Goal: Information Seeking & Learning: Learn about a topic

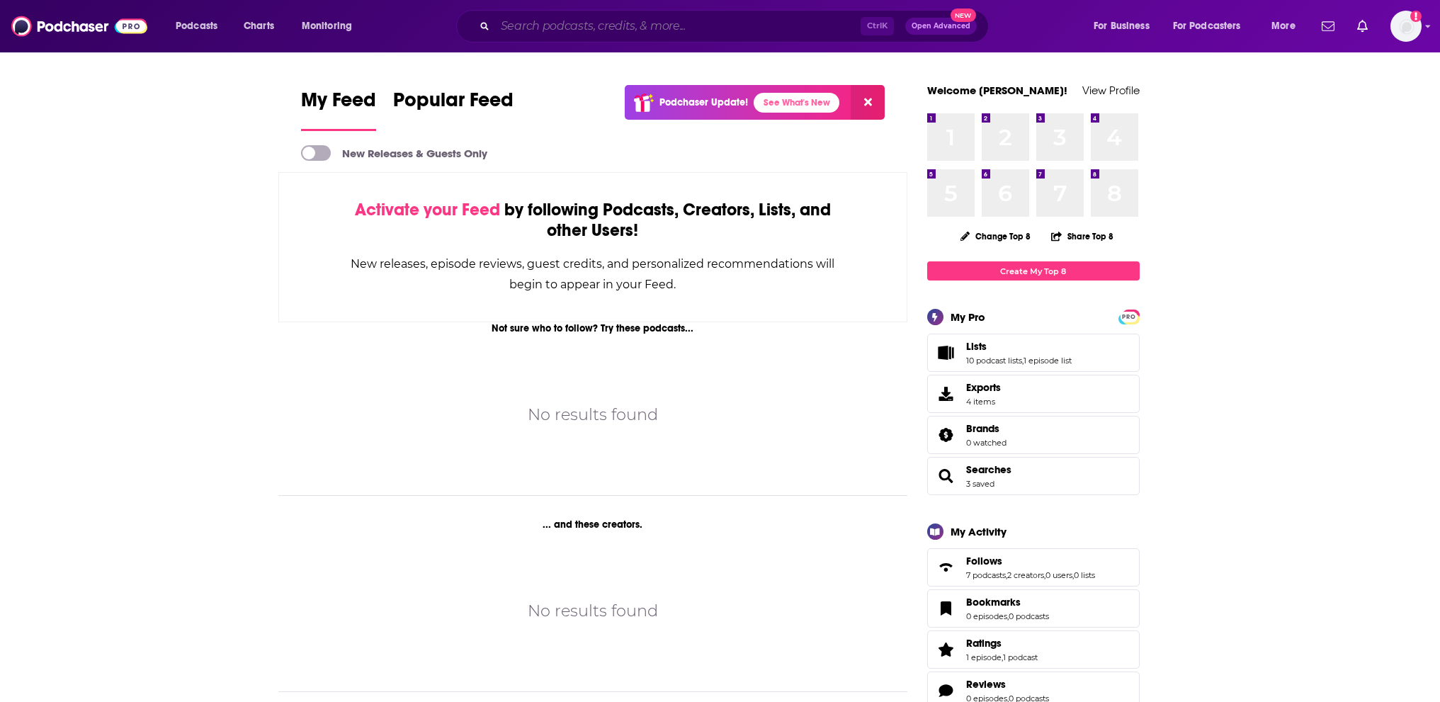
click at [534, 30] on input "Search podcasts, credits, & more..." at bounding box center [678, 26] width 366 height 23
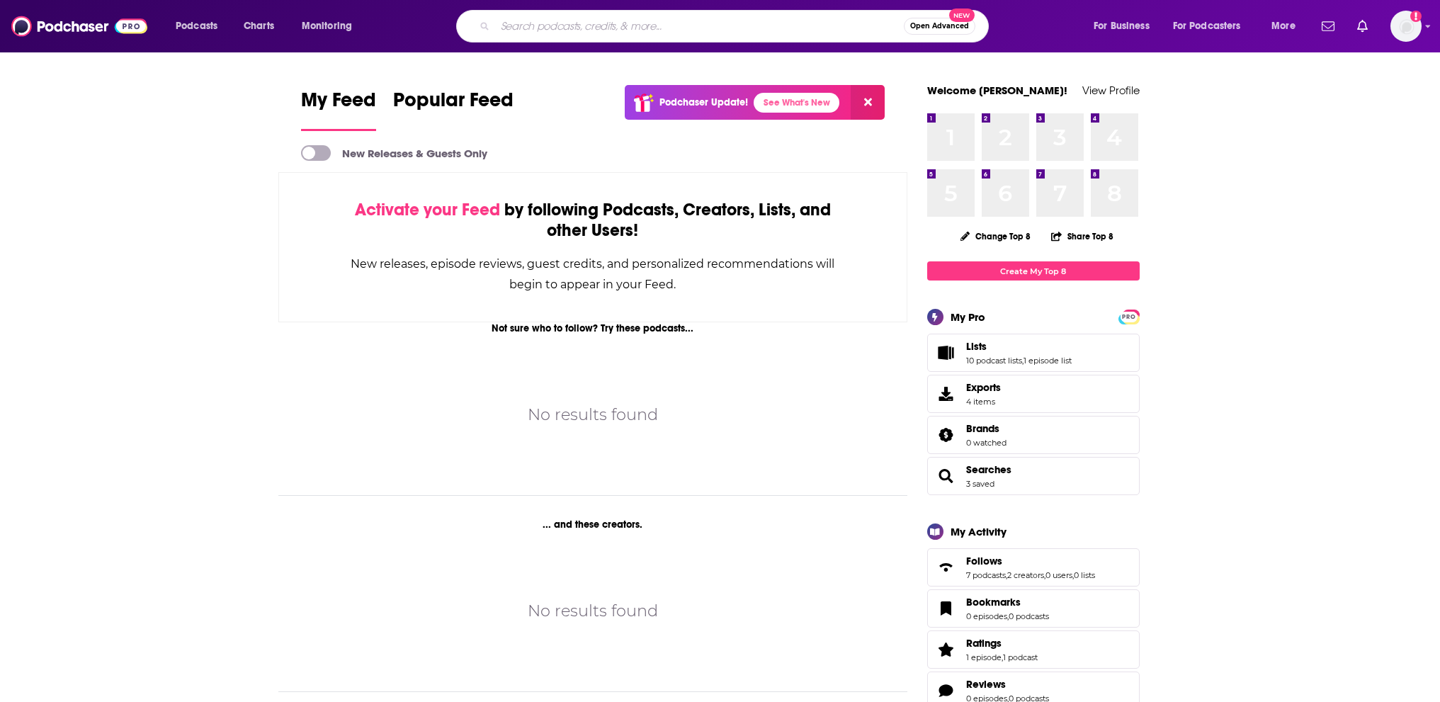
paste input "3 Yards Per Carry - Miami Dolphins"
type input "3 Yards Per Carry - Miami Dolphins"
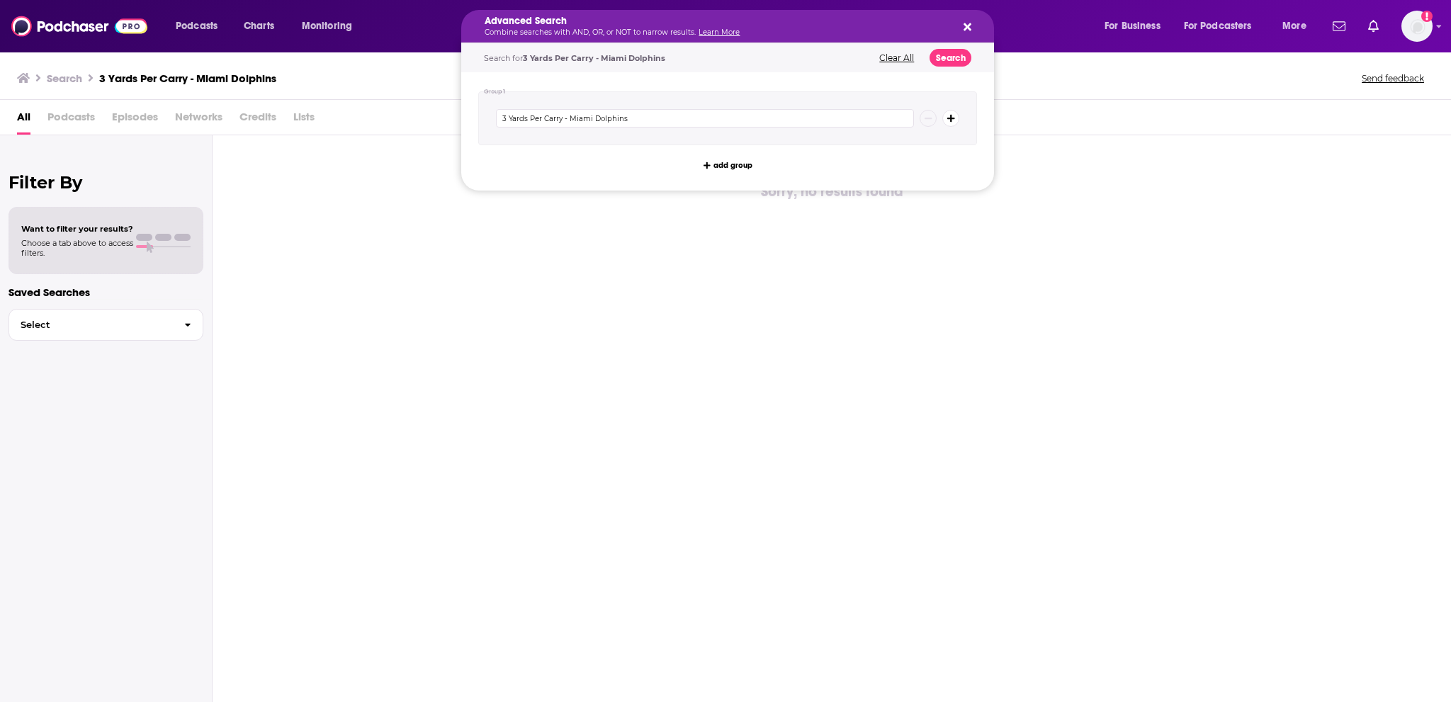
drag, startPoint x: 704, startPoint y: 27, endPoint x: 602, endPoint y: 23, distance: 101.4
click at [964, 23] on icon "Search podcasts, credits, & more..." at bounding box center [968, 26] width 8 height 11
drag, startPoint x: 714, startPoint y: 23, endPoint x: 642, endPoint y: 23, distance: 72.3
click at [969, 24] on icon "Search podcasts, credits, & more..." at bounding box center [968, 27] width 8 height 8
drag, startPoint x: 633, startPoint y: 116, endPoint x: 564, endPoint y: 119, distance: 68.8
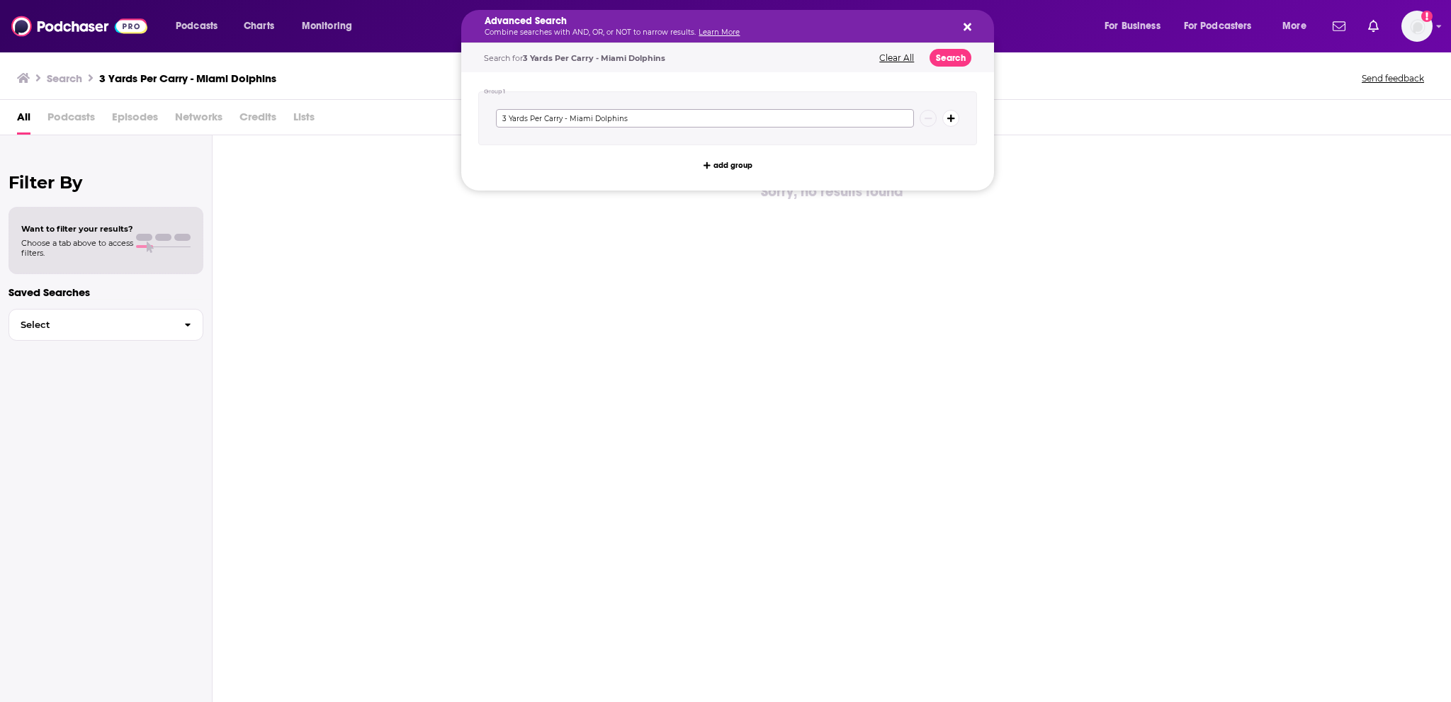
click at [564, 119] on input "3 Yards Per Carry - Miami Dolphins" at bounding box center [705, 118] width 418 height 18
type input "3 Yards Per Carry"
click at [954, 54] on button "Search" at bounding box center [951, 58] width 42 height 18
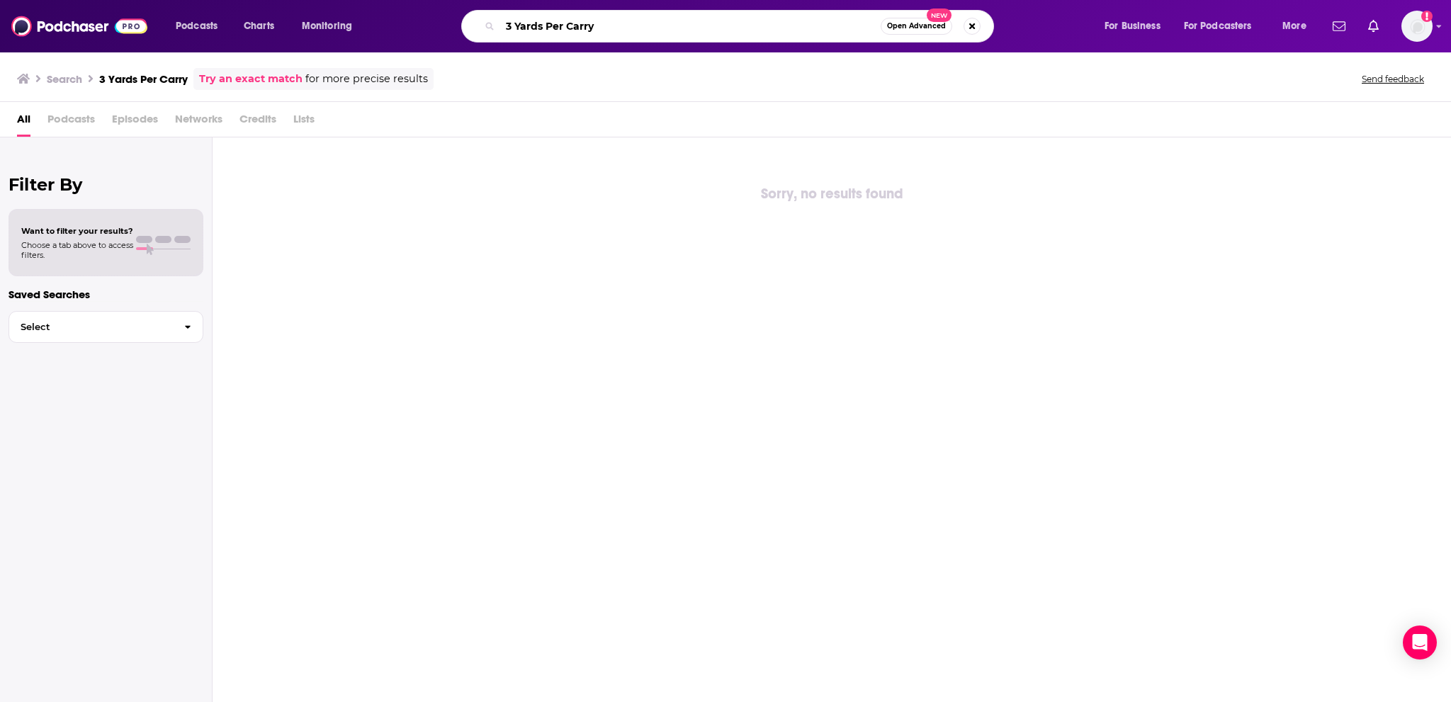
click at [561, 23] on input "3 Yards Per Carry" at bounding box center [690, 26] width 380 height 23
click at [602, 28] on input "3 Yards Per Carry" at bounding box center [690, 26] width 380 height 23
click at [604, 26] on input "3 Yards Per Carry" at bounding box center [690, 26] width 380 height 23
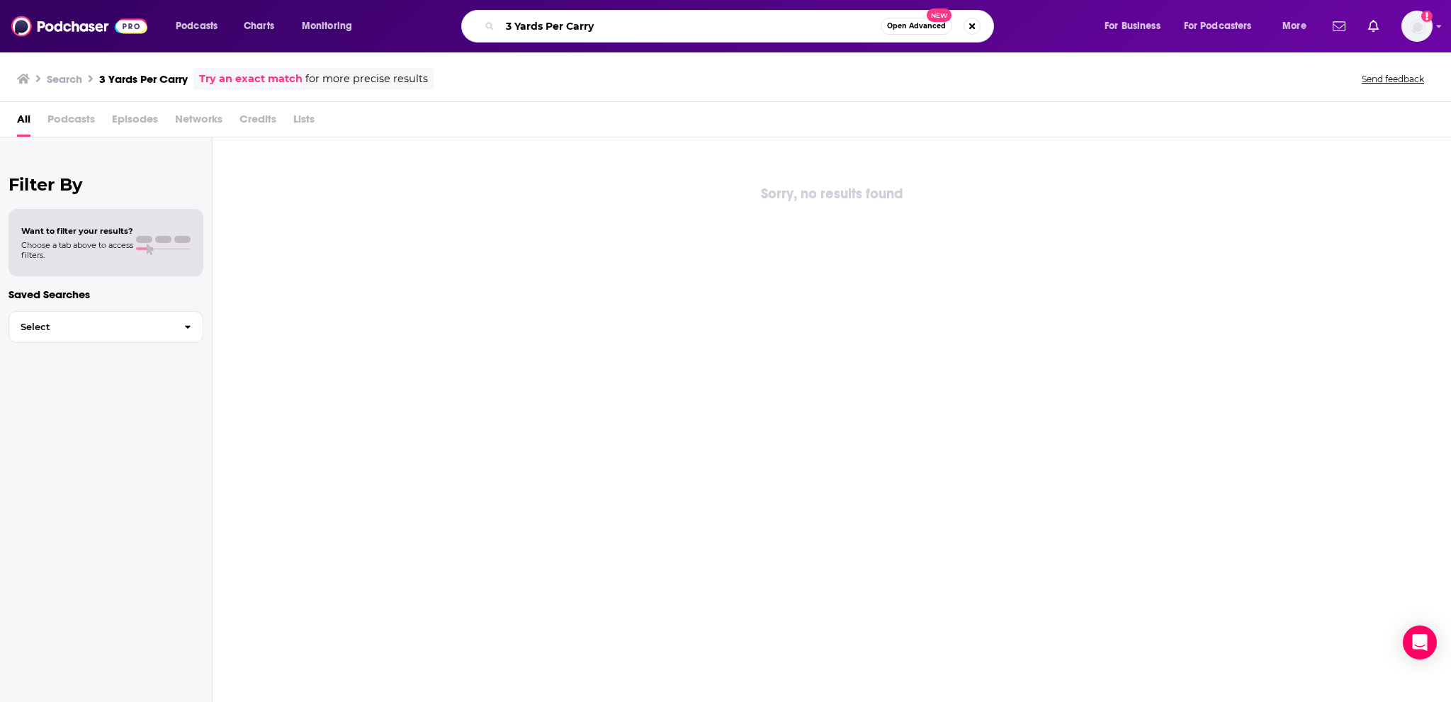
click at [604, 26] on input "3 Yards Per Carry" at bounding box center [690, 26] width 380 height 23
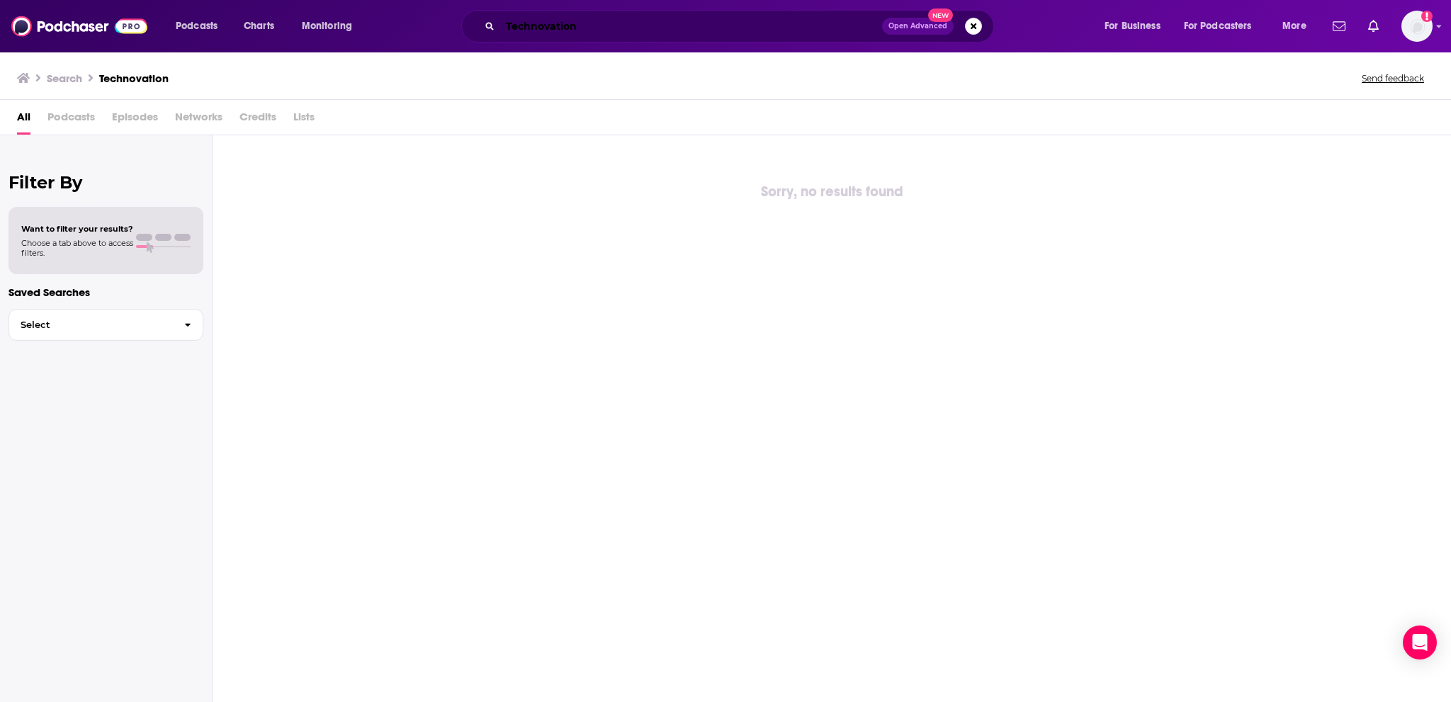
click at [645, 26] on input "Technovation" at bounding box center [691, 26] width 382 height 23
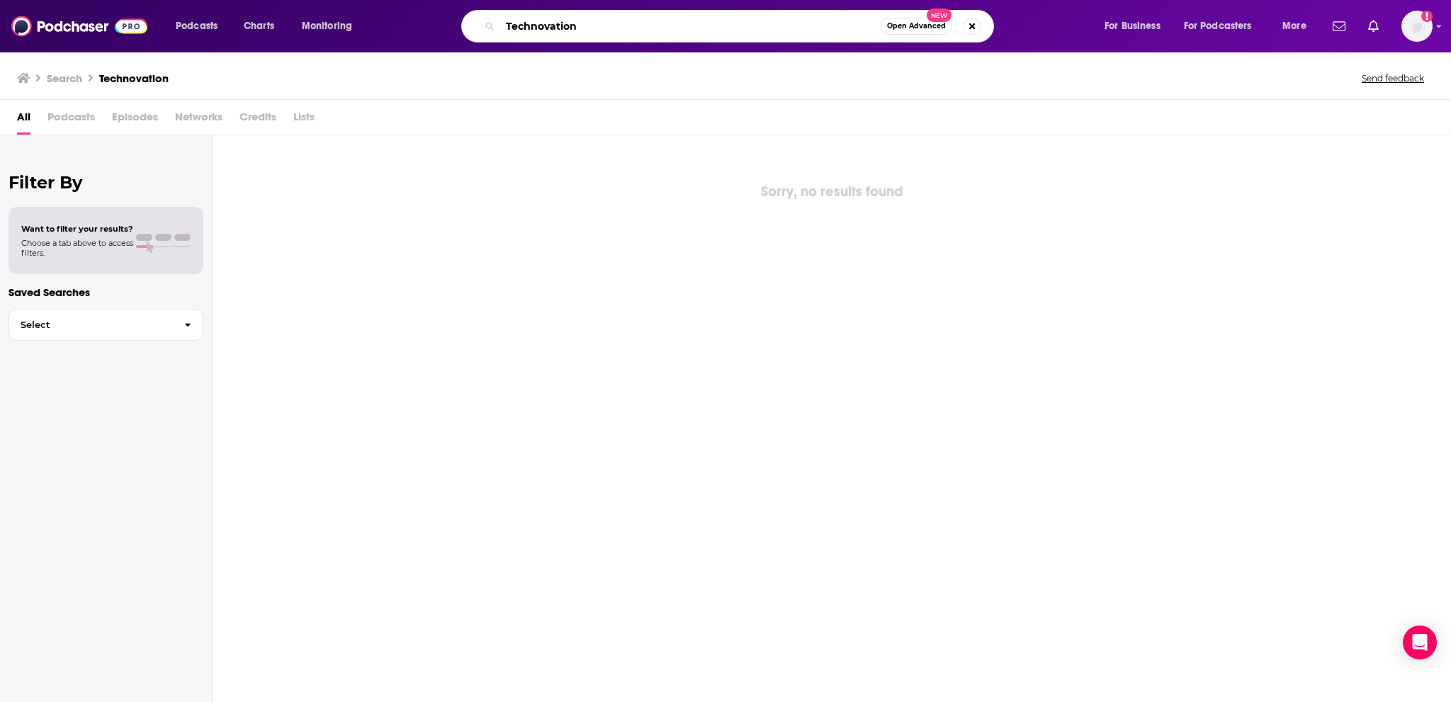
click at [645, 26] on input "Technovation" at bounding box center [690, 26] width 380 height 23
click at [645, 25] on input "Technovation" at bounding box center [690, 26] width 380 height 23
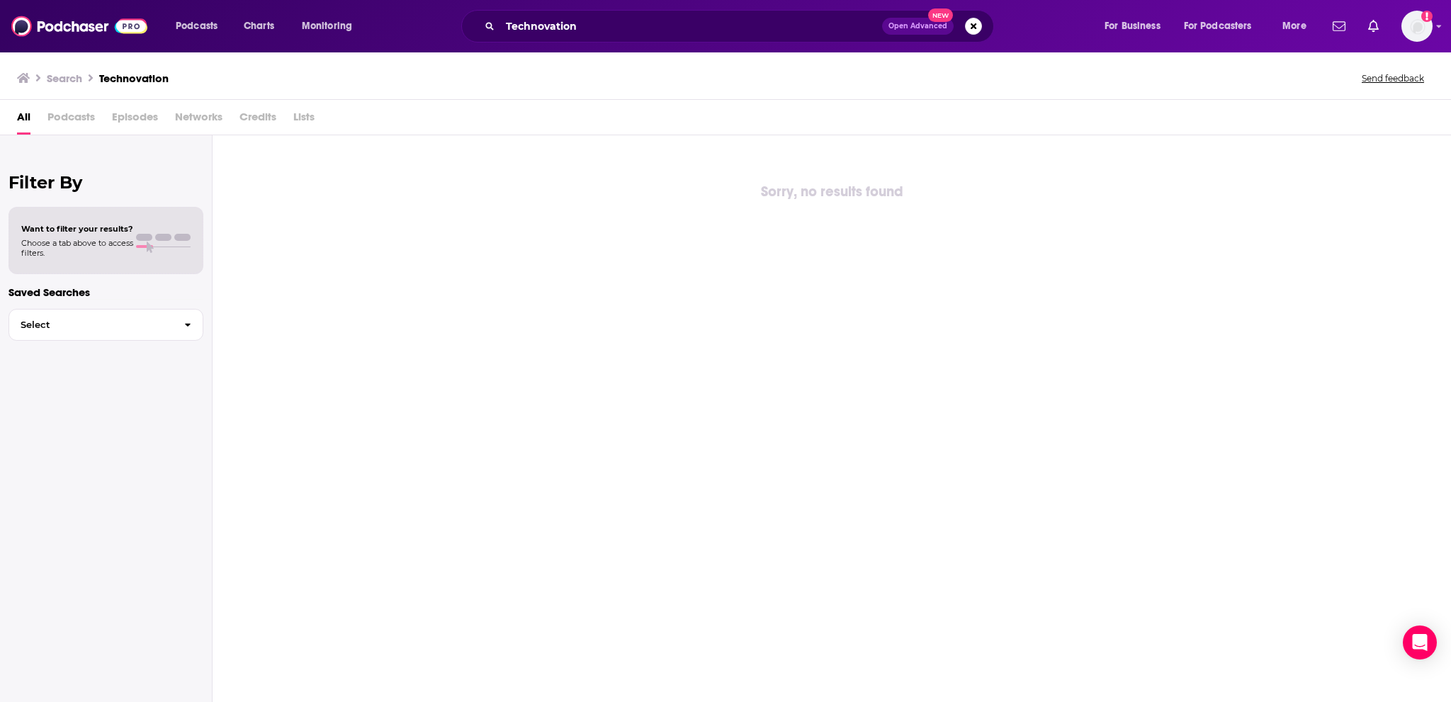
click at [71, 79] on h3 "Search" at bounding box center [64, 78] width 35 height 13
click at [546, 33] on input "Technovation" at bounding box center [691, 26] width 382 height 23
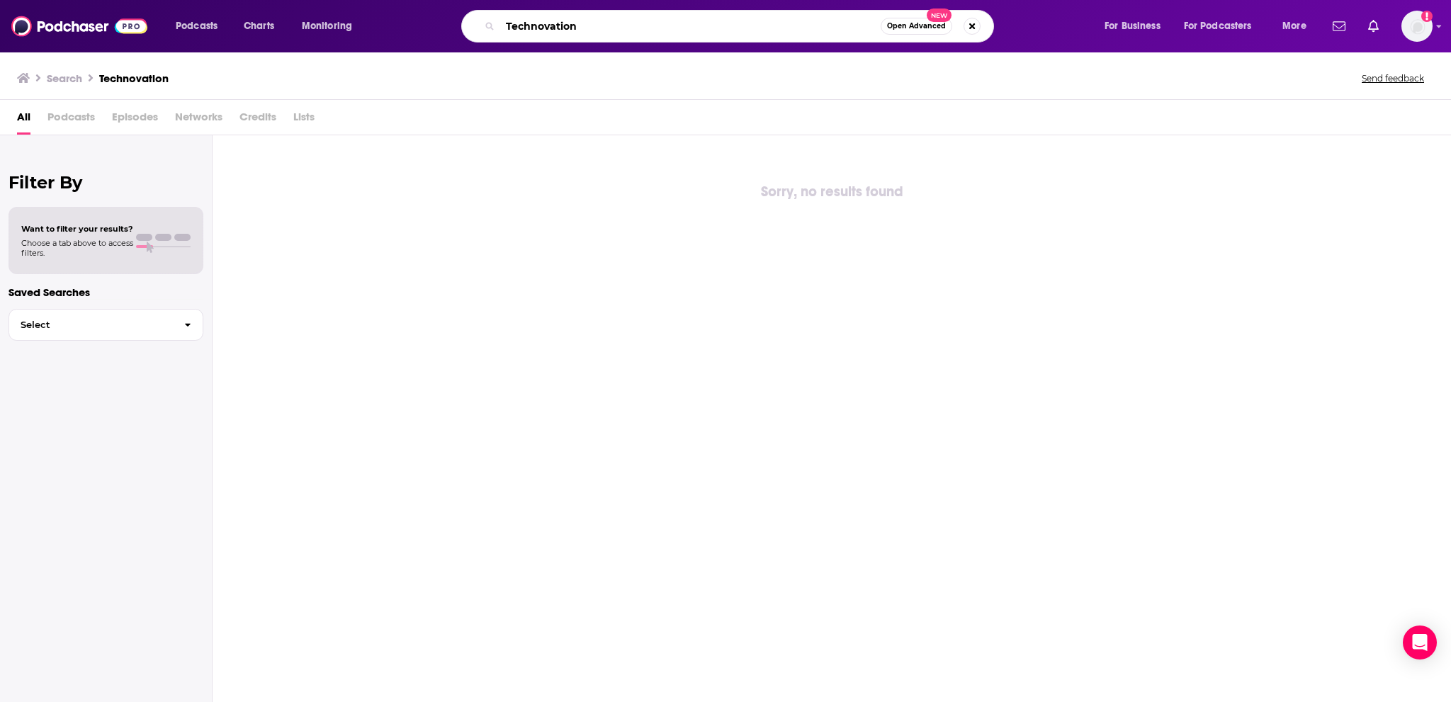
click at [546, 32] on input "Technovation" at bounding box center [690, 26] width 380 height 23
paste input ", Lenny's Podcast"
drag, startPoint x: 511, startPoint y: 21, endPoint x: 479, endPoint y: 31, distance: 33.4
click at [479, 31] on div ", Lenny's Podcast Open Advanced New" at bounding box center [727, 26] width 533 height 33
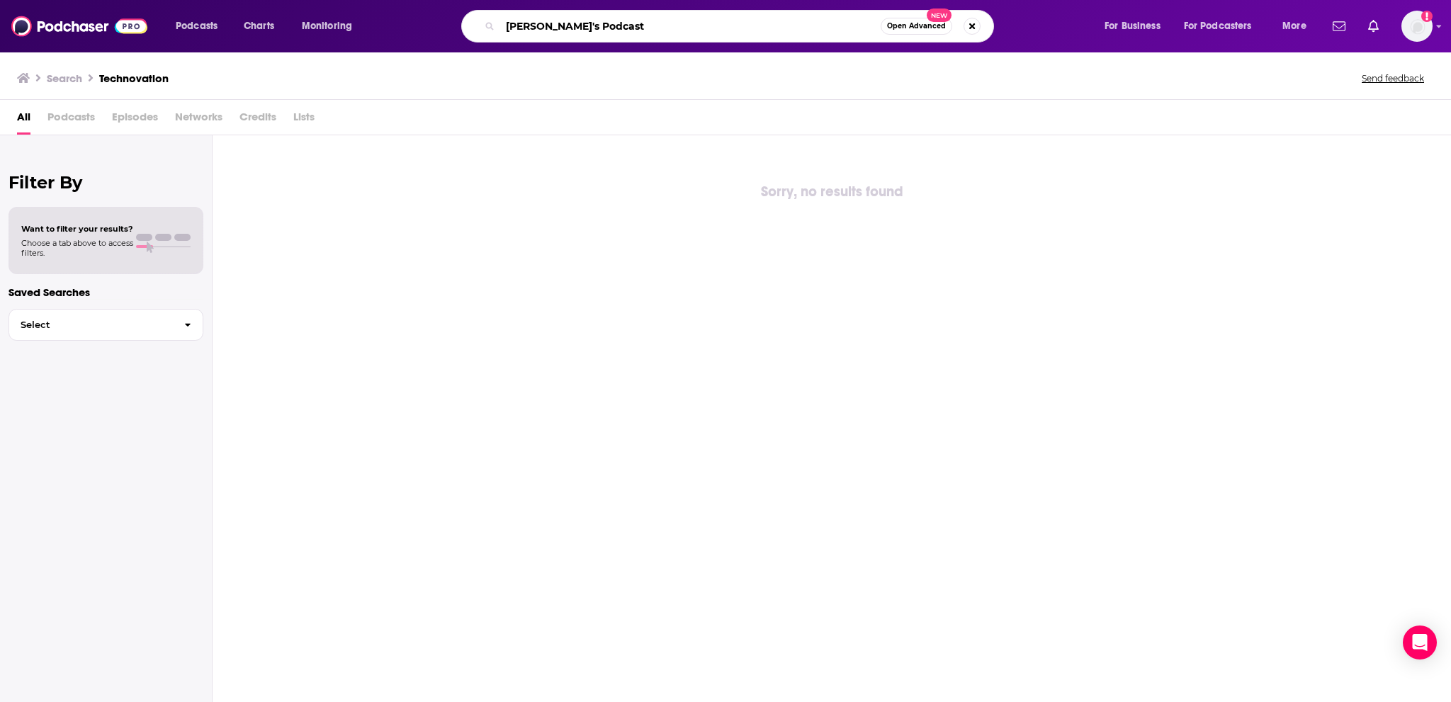
type input "Lenny's Podcast"
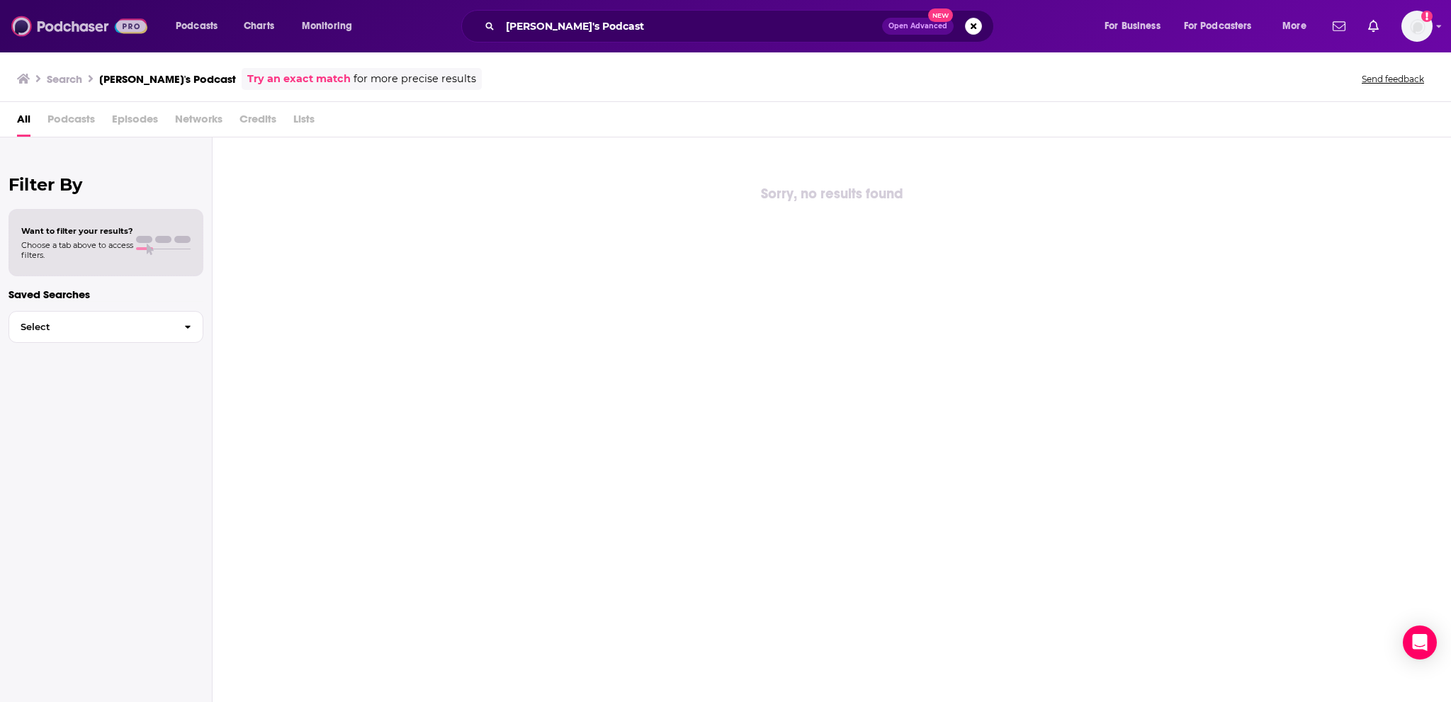
click at [64, 33] on img at bounding box center [79, 26] width 136 height 27
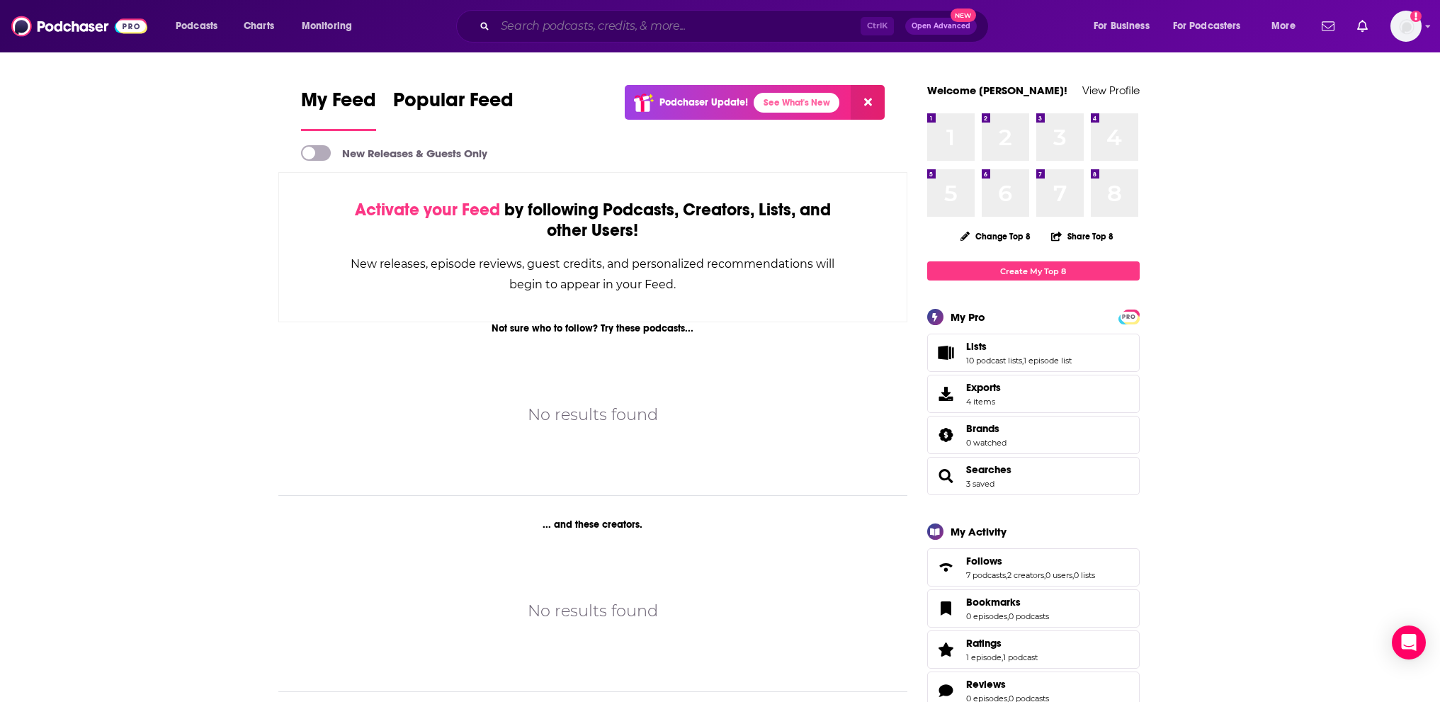
click at [775, 30] on input "Search podcasts, credits, & more..." at bounding box center [678, 26] width 366 height 23
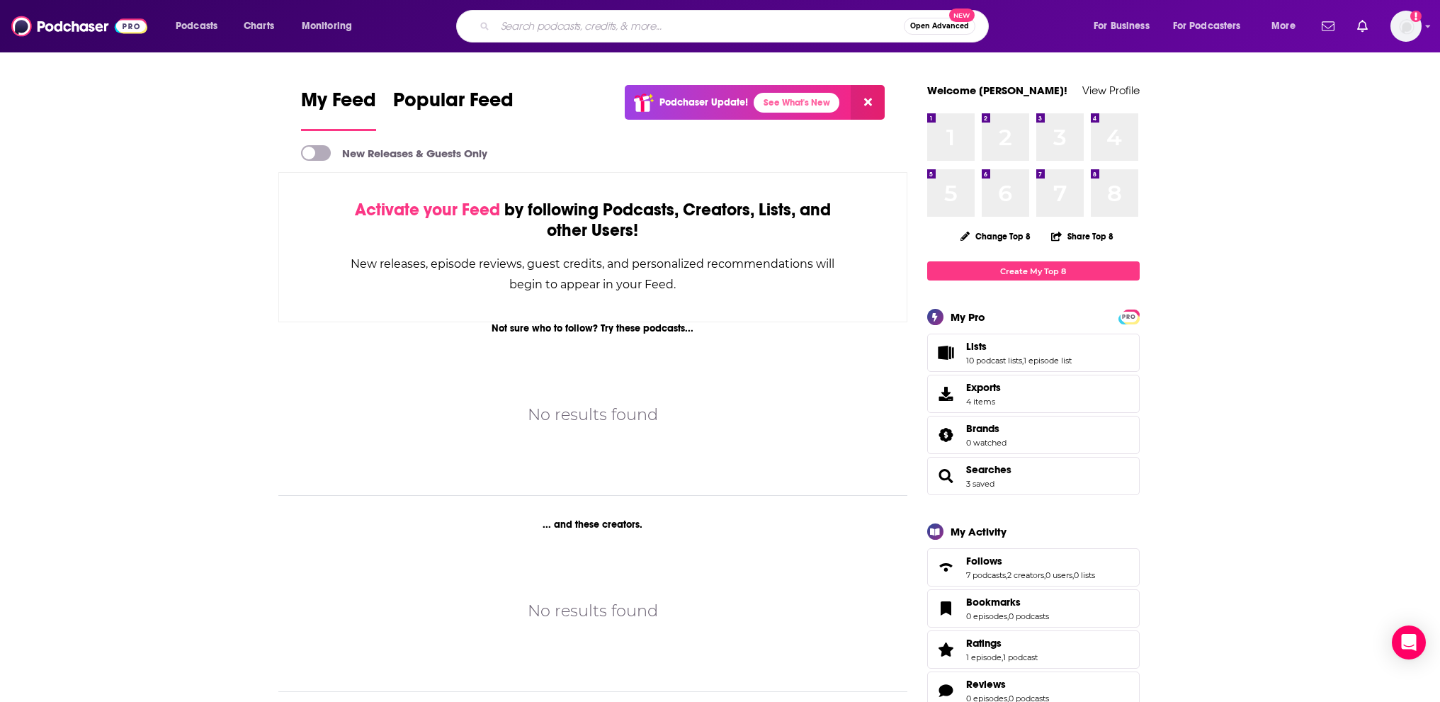
paste input ", Lenny's Podcast"
drag, startPoint x: 509, startPoint y: 23, endPoint x: 489, endPoint y: 26, distance: 20.0
click at [489, 26] on div ", Lenny's Podcast Open Advanced New" at bounding box center [722, 26] width 533 height 33
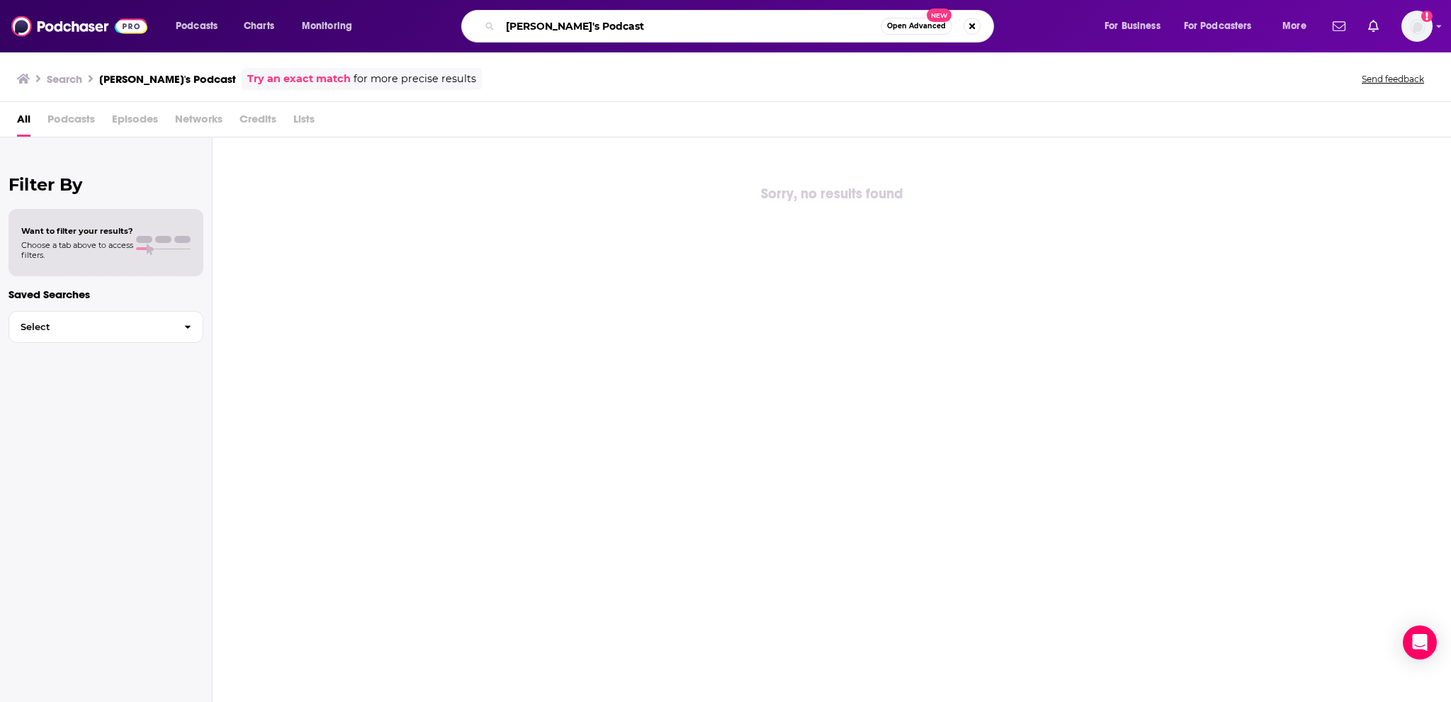
drag, startPoint x: 637, startPoint y: 26, endPoint x: 616, endPoint y: 26, distance: 20.6
click at [619, 26] on input "Lenny's Podcast" at bounding box center [690, 26] width 380 height 23
type input "Lenny's"
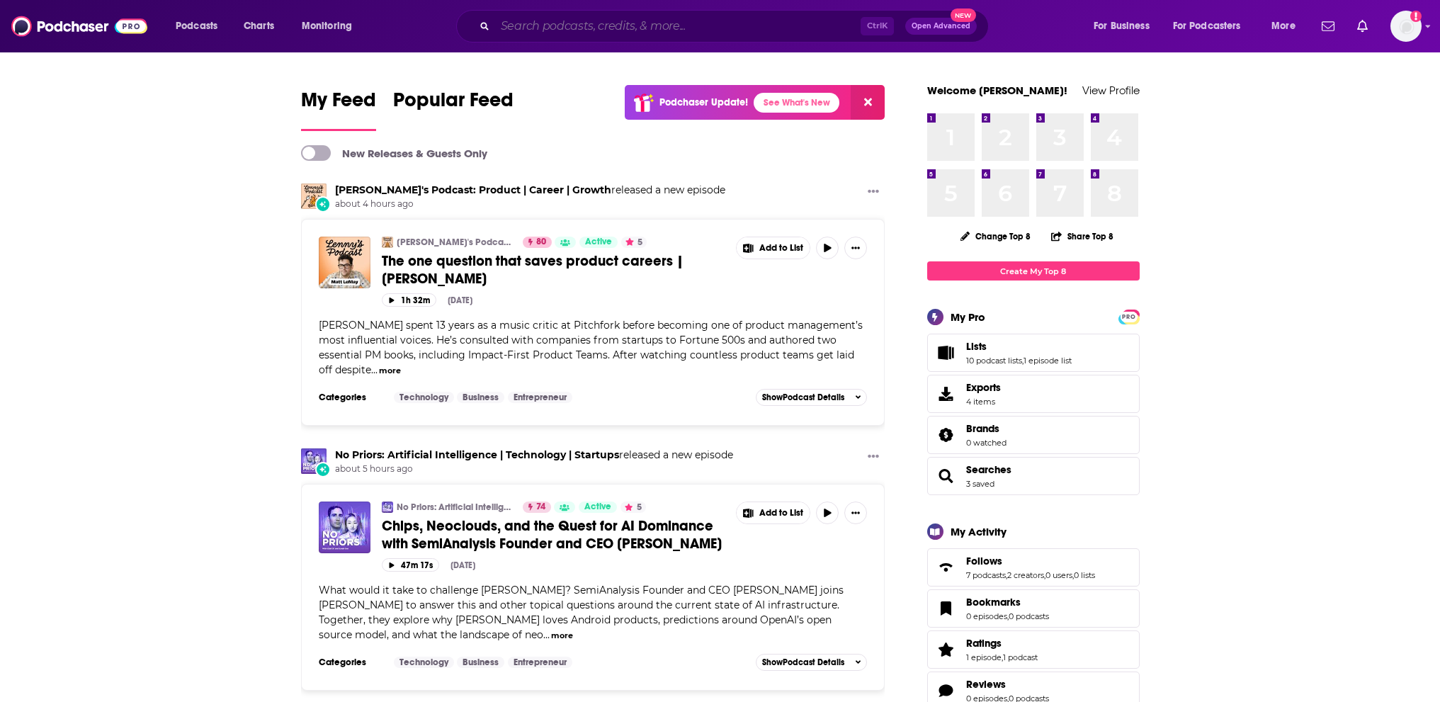
click at [553, 30] on input "Search podcasts, credits, & more..." at bounding box center [678, 26] width 366 height 23
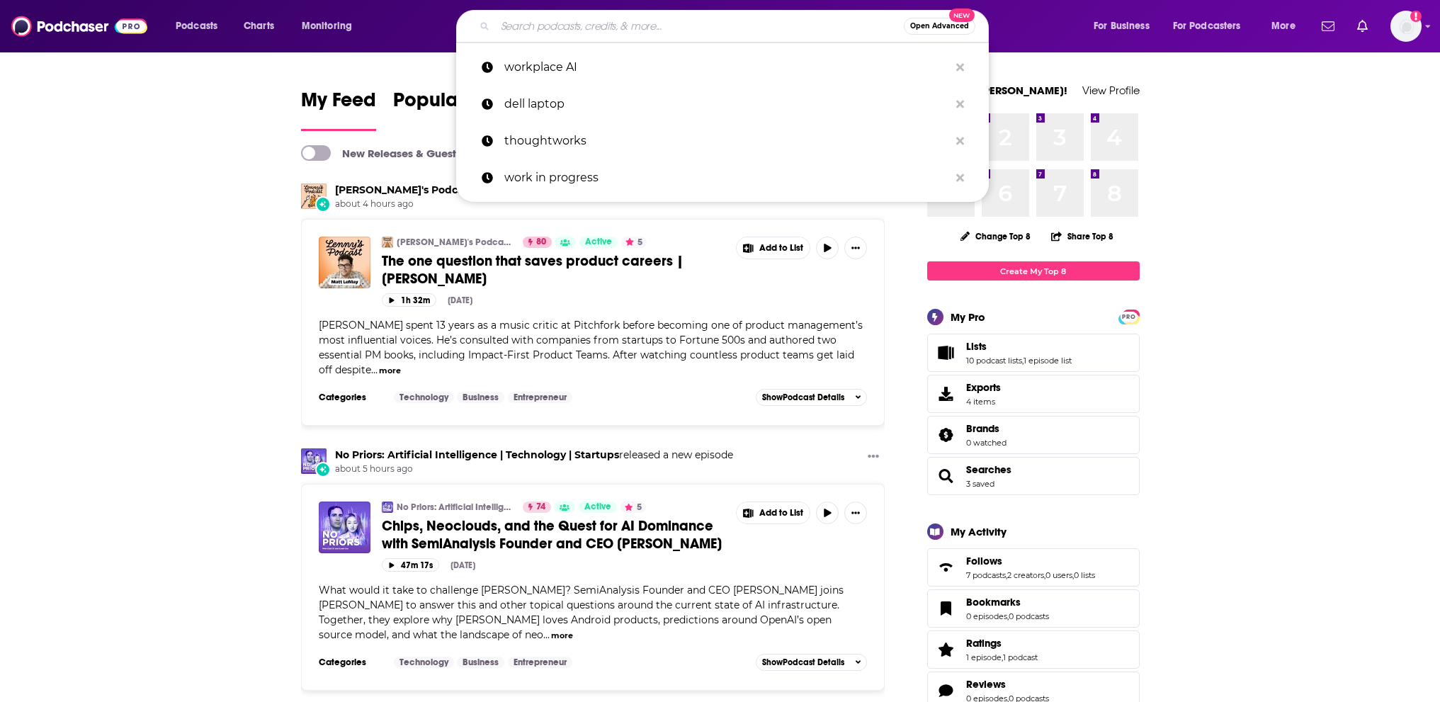
click at [754, 21] on input "Search podcasts, credits, & more..." at bounding box center [699, 26] width 409 height 23
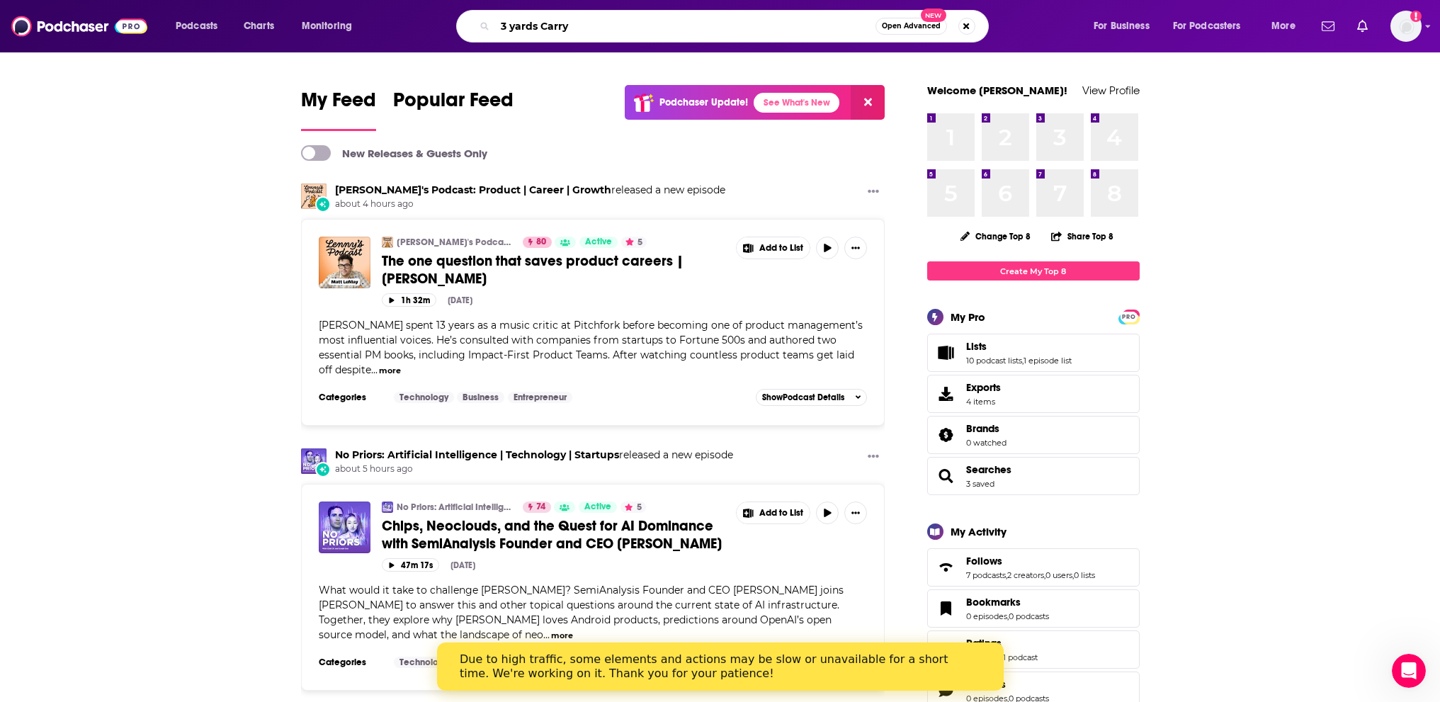
click at [802, 28] on input "3 yards Carry" at bounding box center [685, 26] width 380 height 23
type input "3 yards Carry"
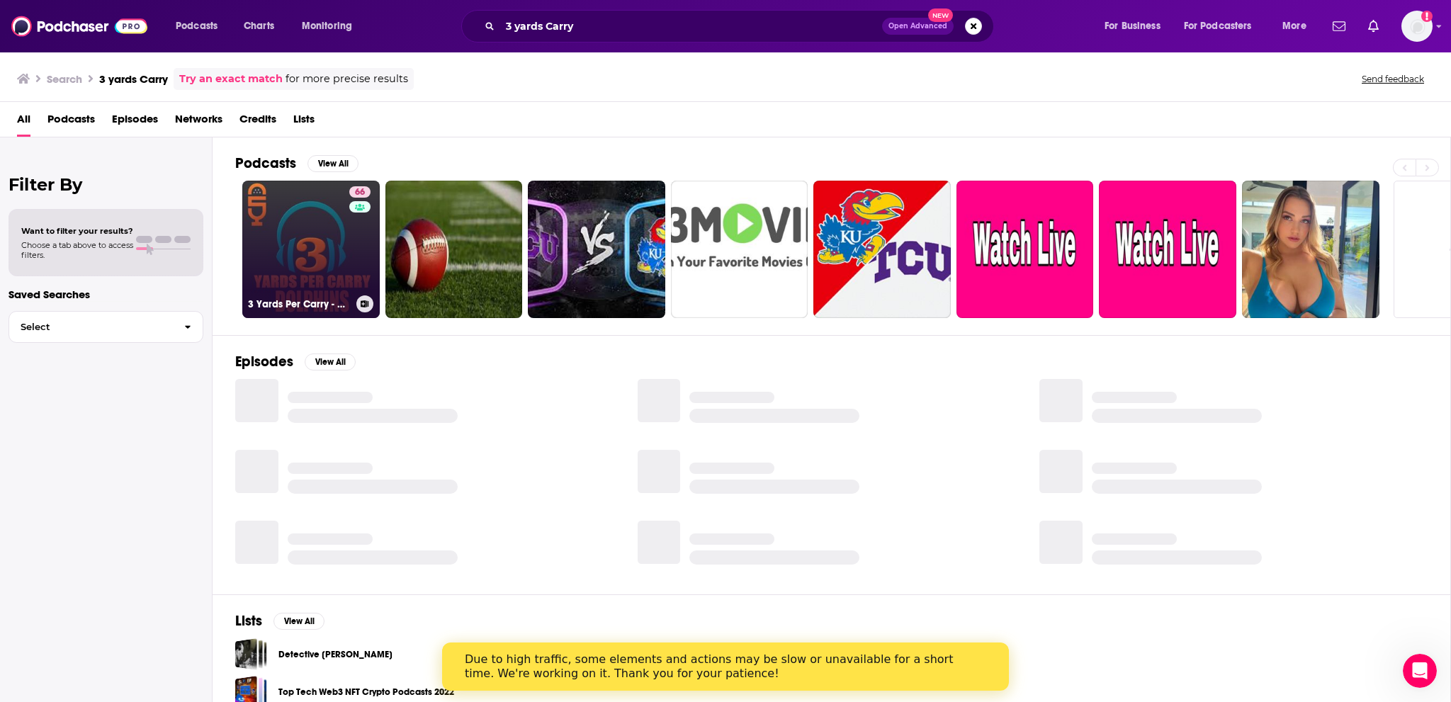
click at [317, 264] on link "66 3 Yards Per Carry - Miami Dolphins" at bounding box center [310, 249] width 137 height 137
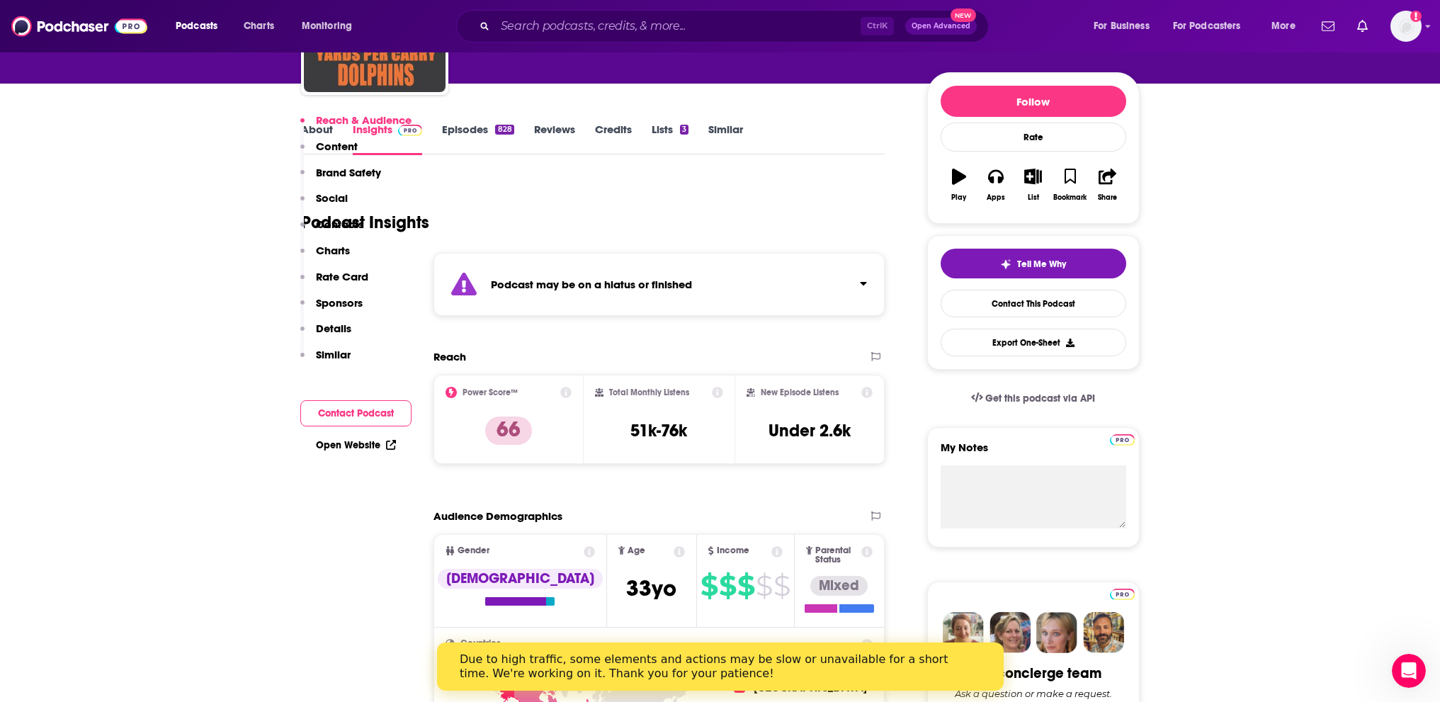
scroll to position [142, 0]
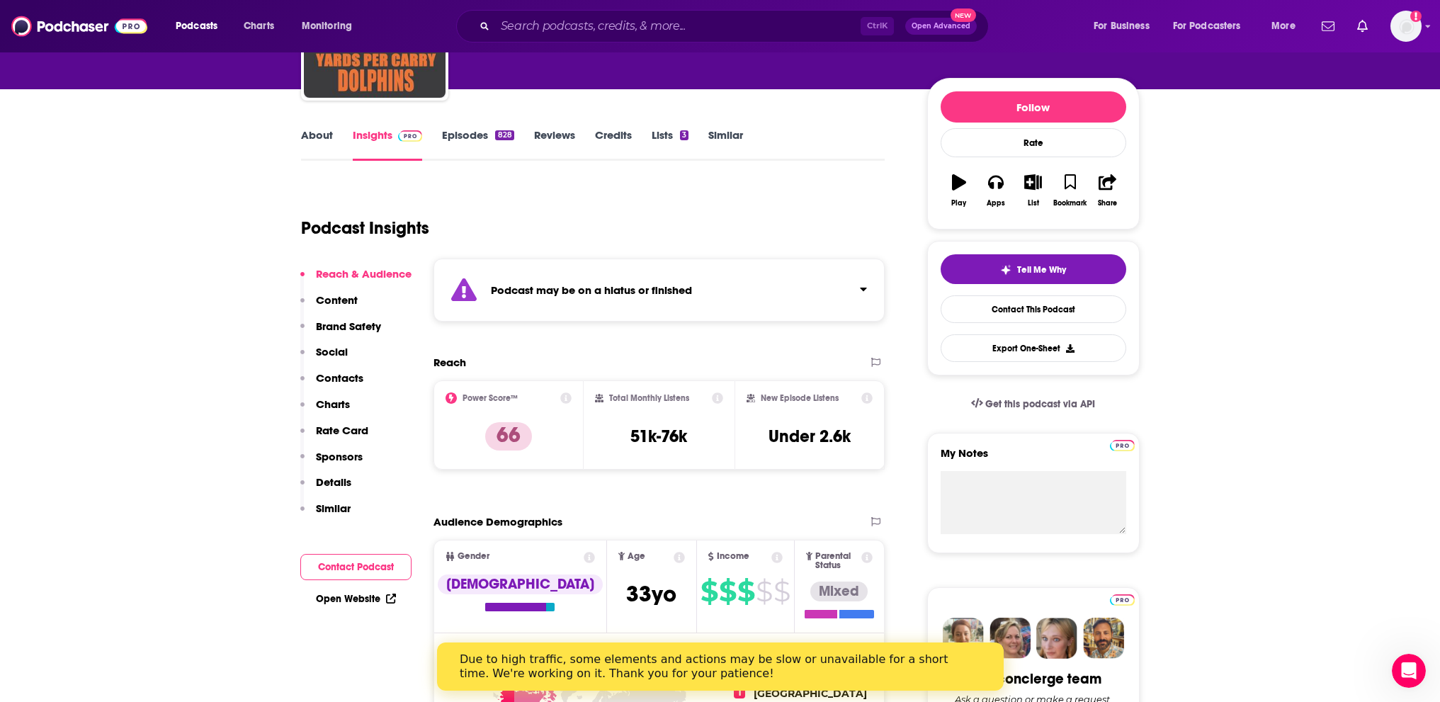
click at [471, 140] on link "Episodes 828" at bounding box center [478, 144] width 72 height 33
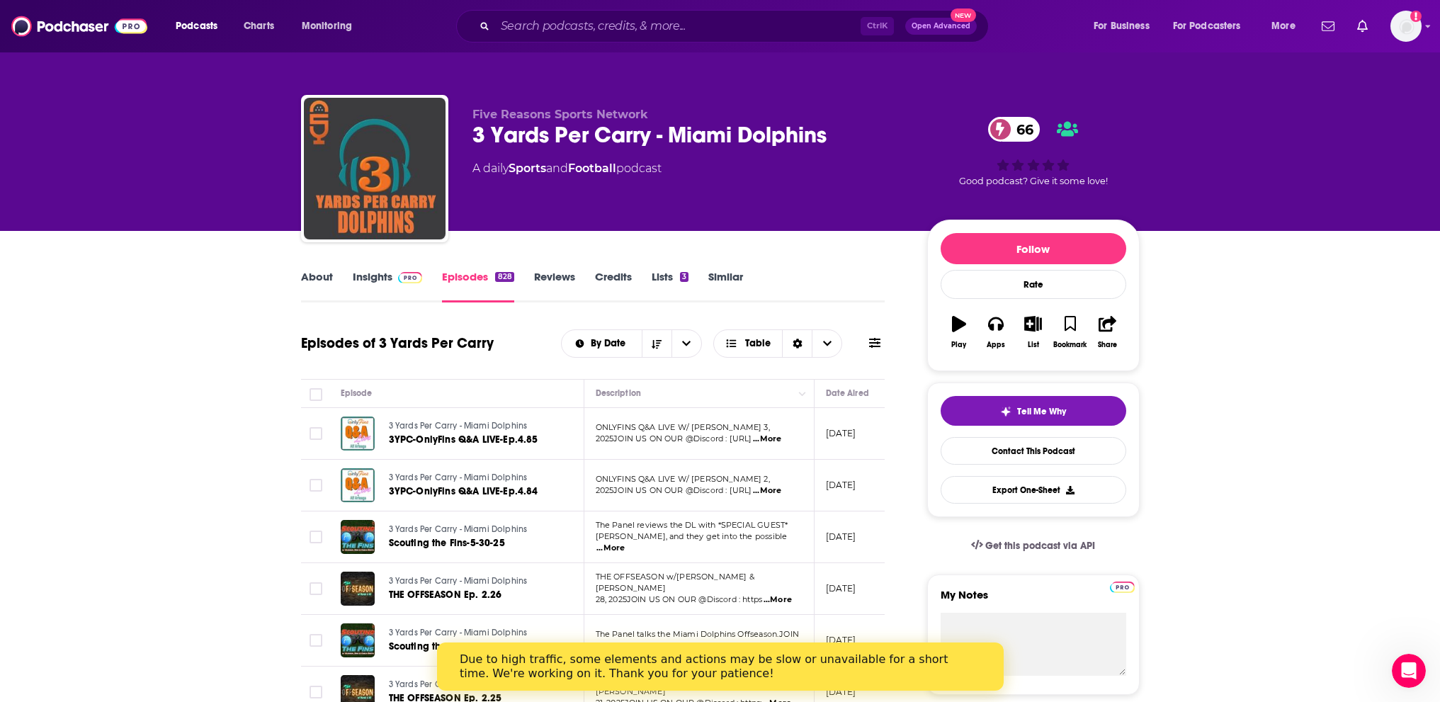
click at [713, 132] on div "3 Yards Per Carry - Miami Dolphins 66" at bounding box center [689, 135] width 432 height 28
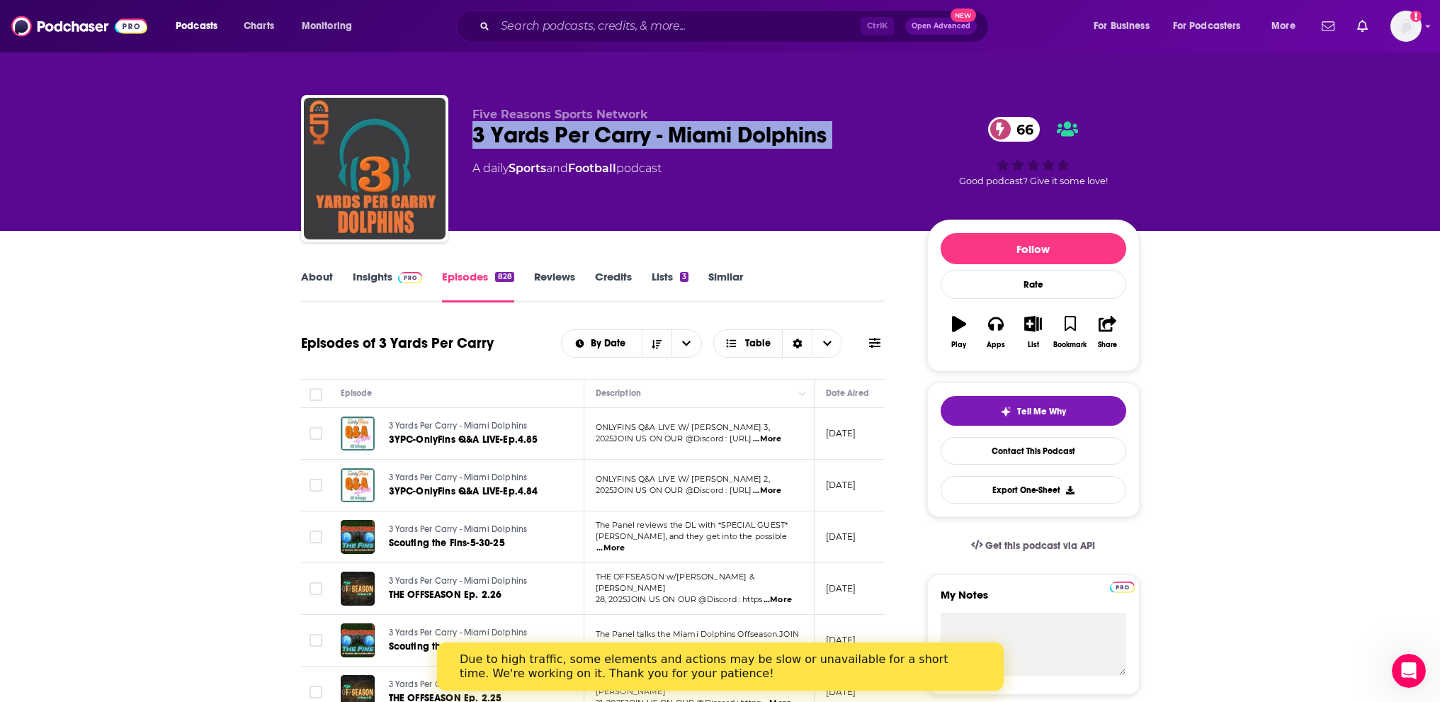
click at [713, 132] on div "3 Yards Per Carry - Miami Dolphins 66" at bounding box center [689, 135] width 432 height 28
click at [372, 283] on link "Insights" at bounding box center [388, 286] width 70 height 33
